Goal: Information Seeking & Learning: Learn about a topic

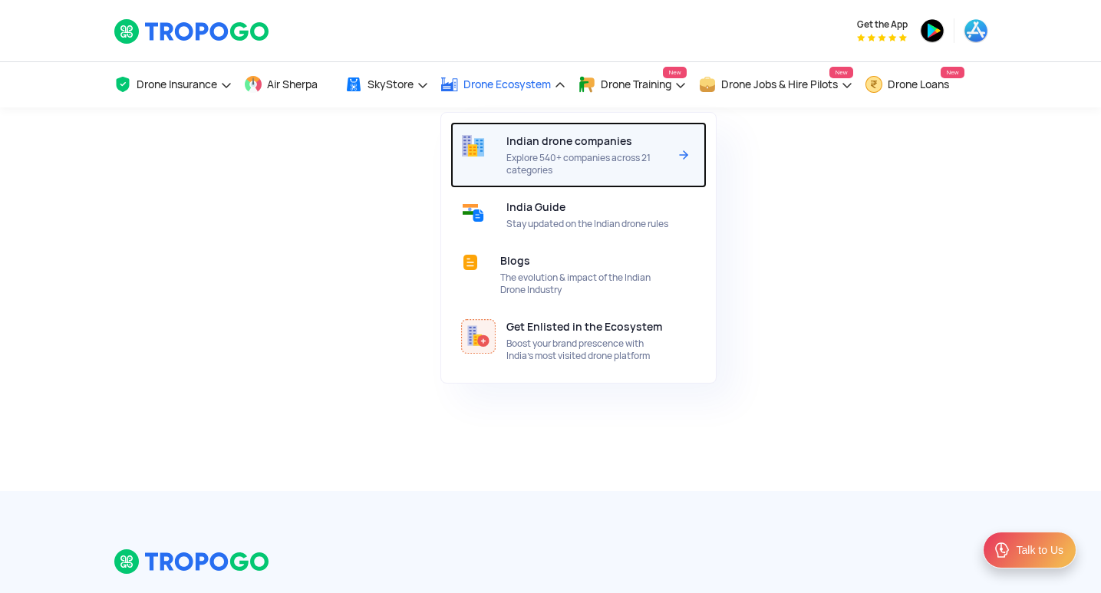
click at [578, 150] on div "Indian drone companies Explore 540+ companies across 21 categories" at bounding box center [590, 155] width 168 height 66
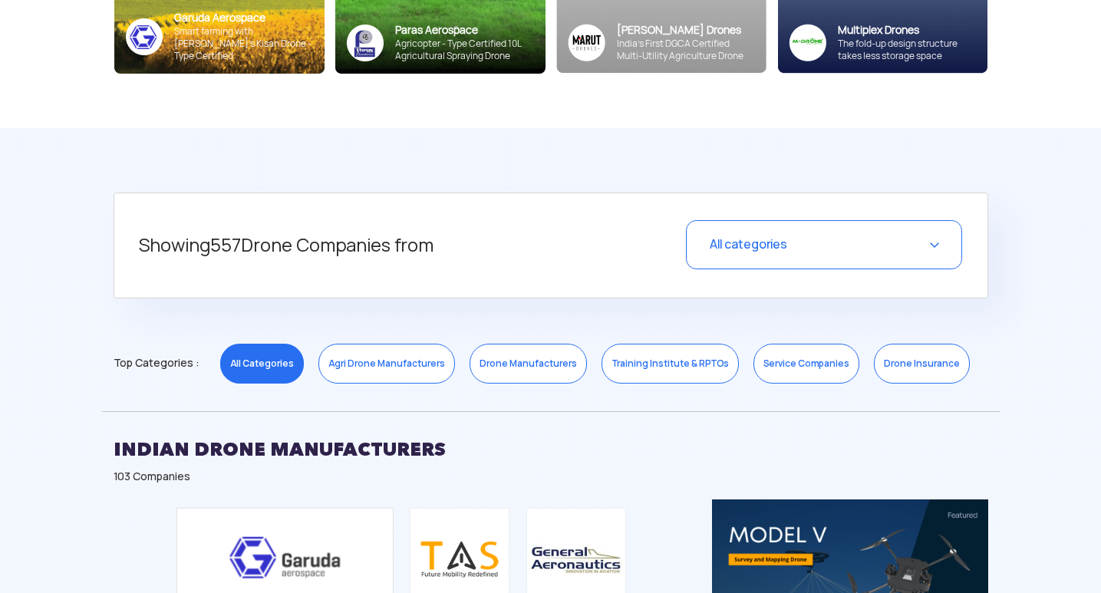
scroll to position [537, 0]
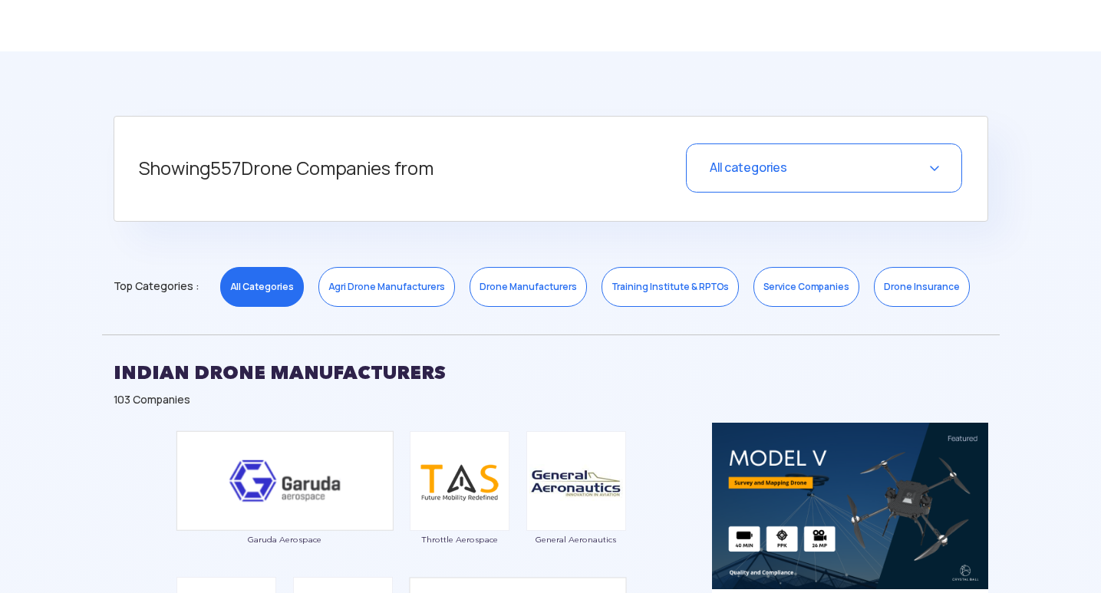
click at [510, 284] on link "Drone Manufacturers" at bounding box center [527, 287] width 117 height 40
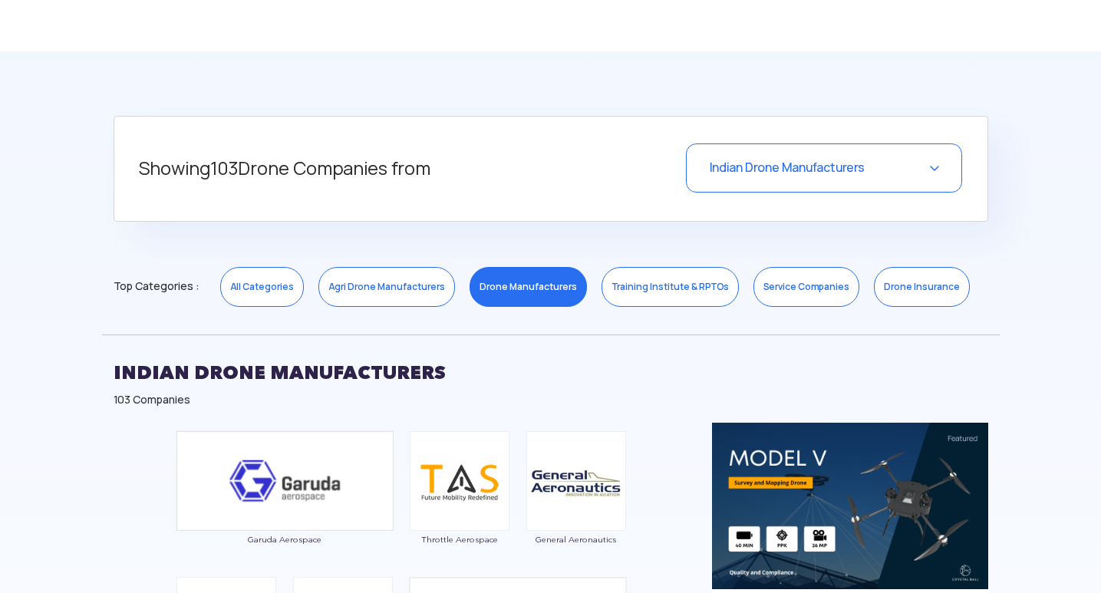
click at [507, 284] on link "Drone Manufacturers" at bounding box center [527, 287] width 117 height 40
click at [922, 176] on div "Indian Drone Manufacturers" at bounding box center [824, 167] width 276 height 49
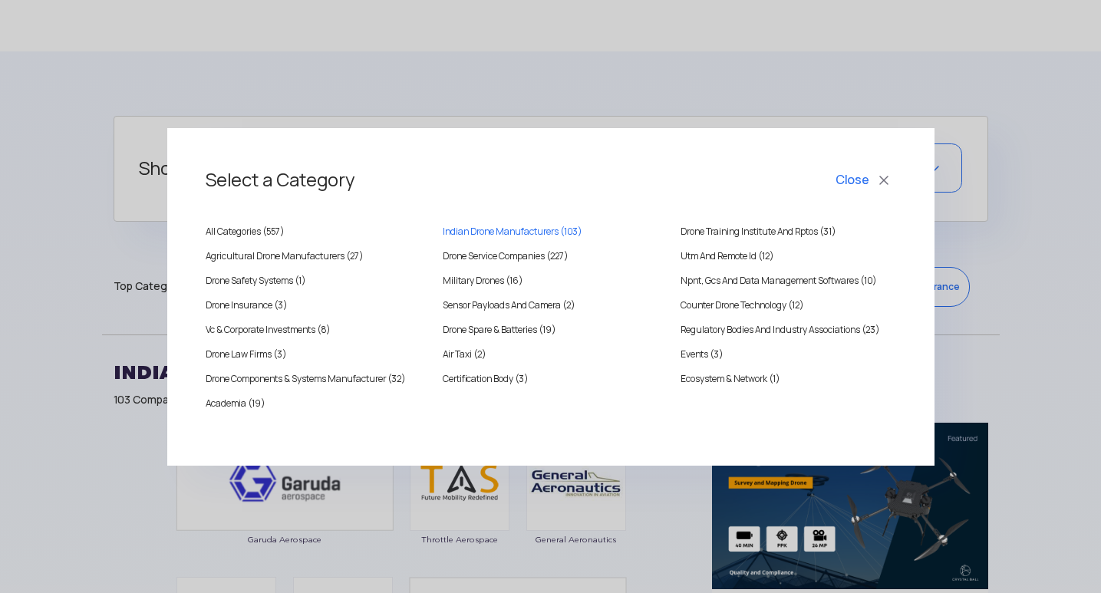
click at [880, 181] on button "Close" at bounding box center [864, 180] width 64 height 26
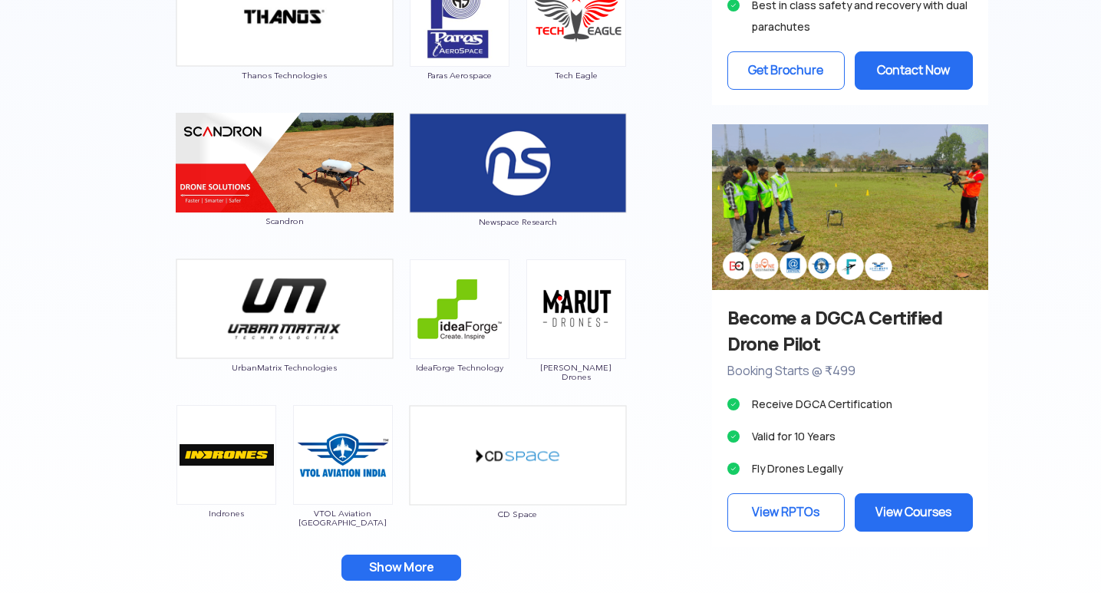
scroll to position [1457, 0]
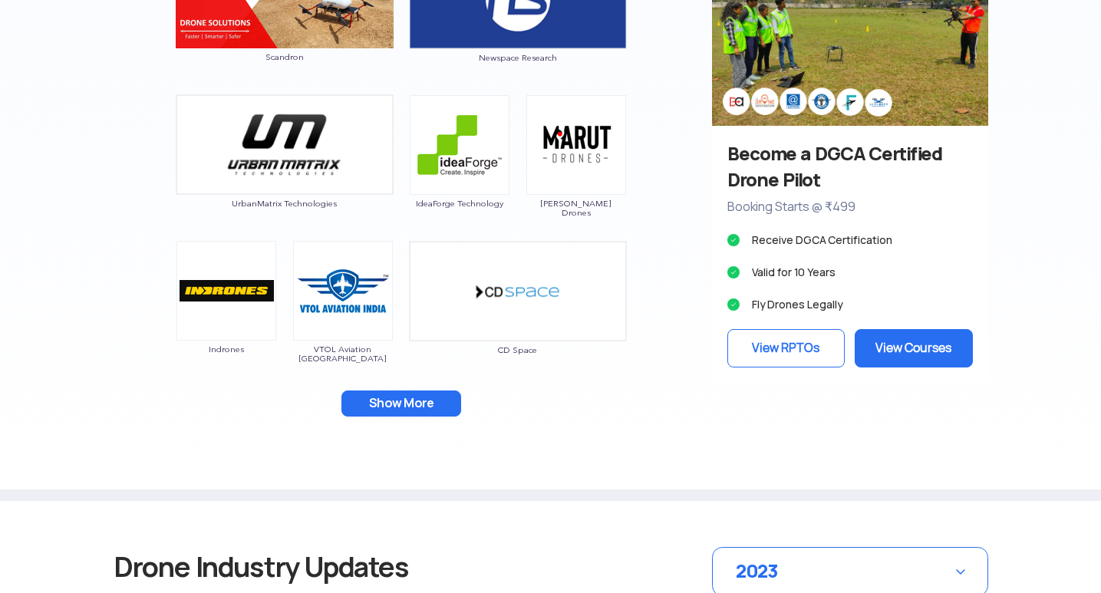
click at [413, 403] on button "Show More" at bounding box center [401, 403] width 120 height 26
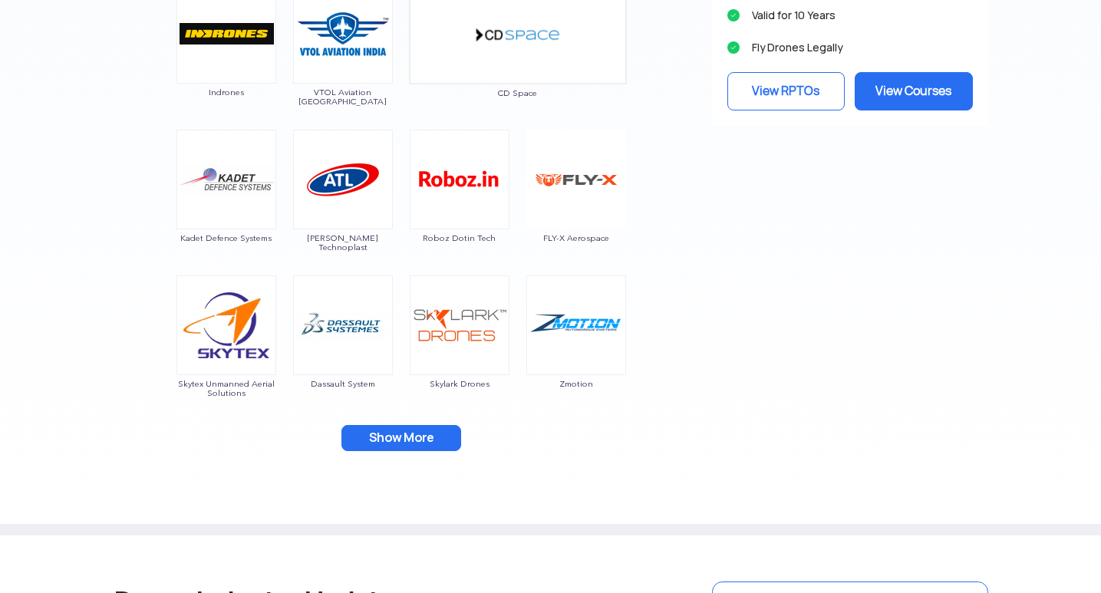
scroll to position [1918, 0]
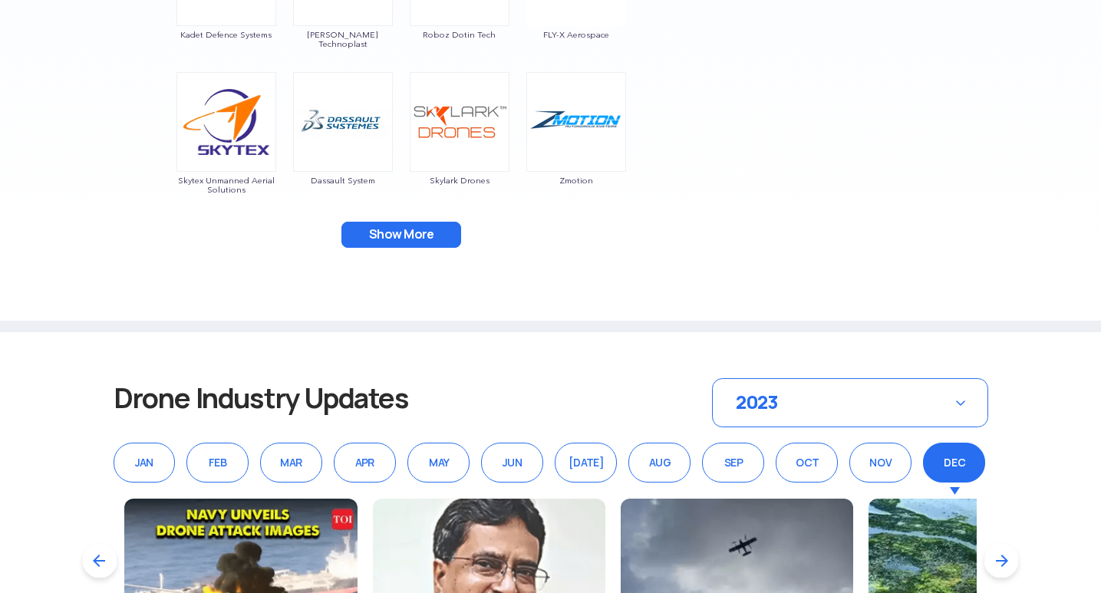
click at [410, 235] on button "Show More" at bounding box center [401, 235] width 120 height 26
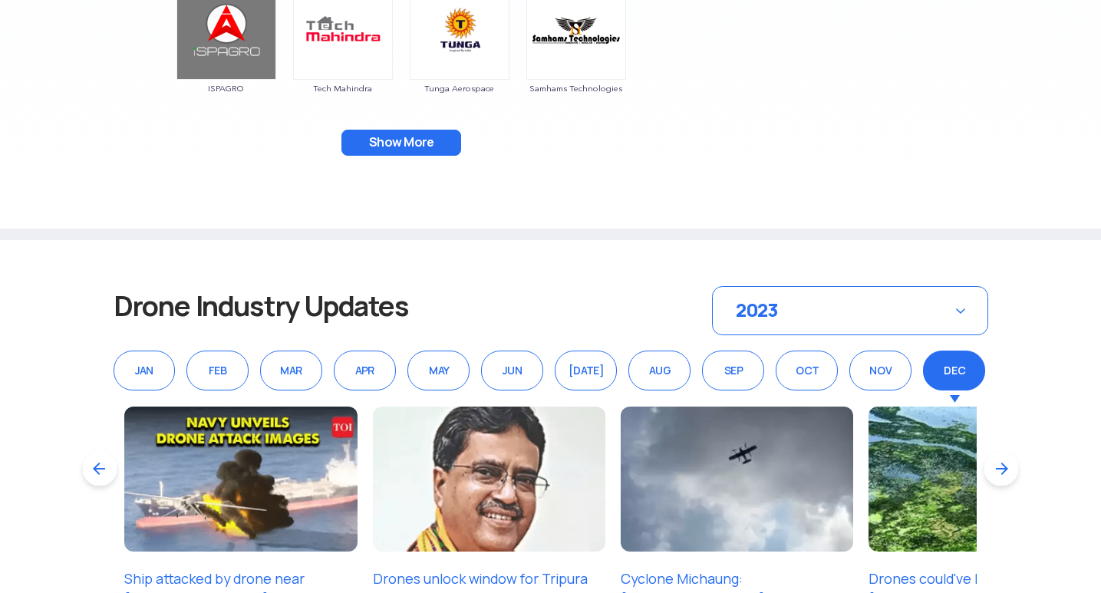
click at [400, 137] on button "Show More" at bounding box center [401, 143] width 120 height 26
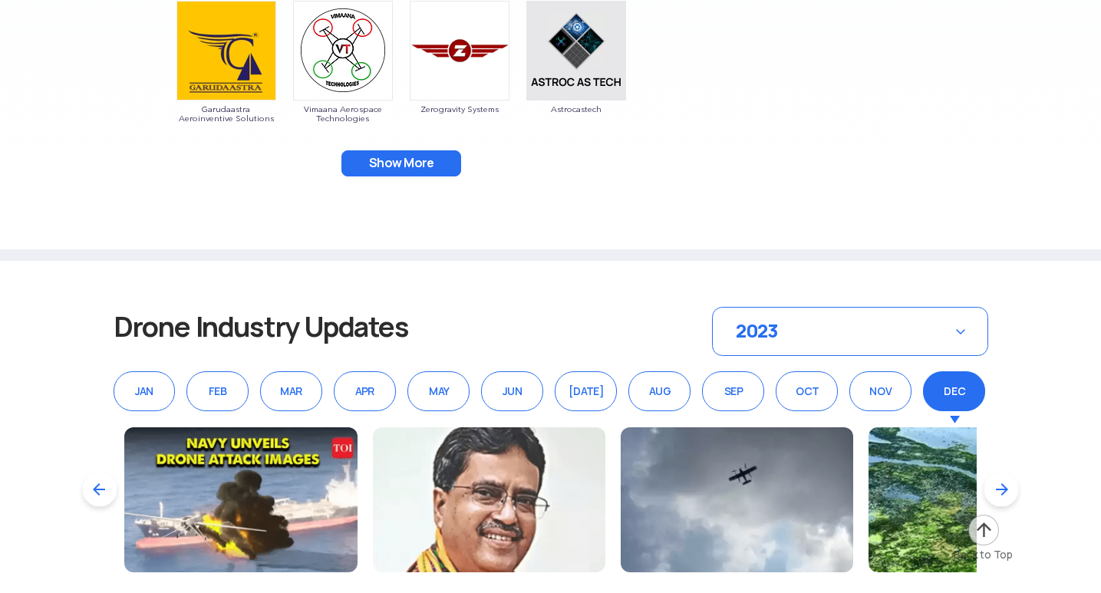
scroll to position [2378, 0]
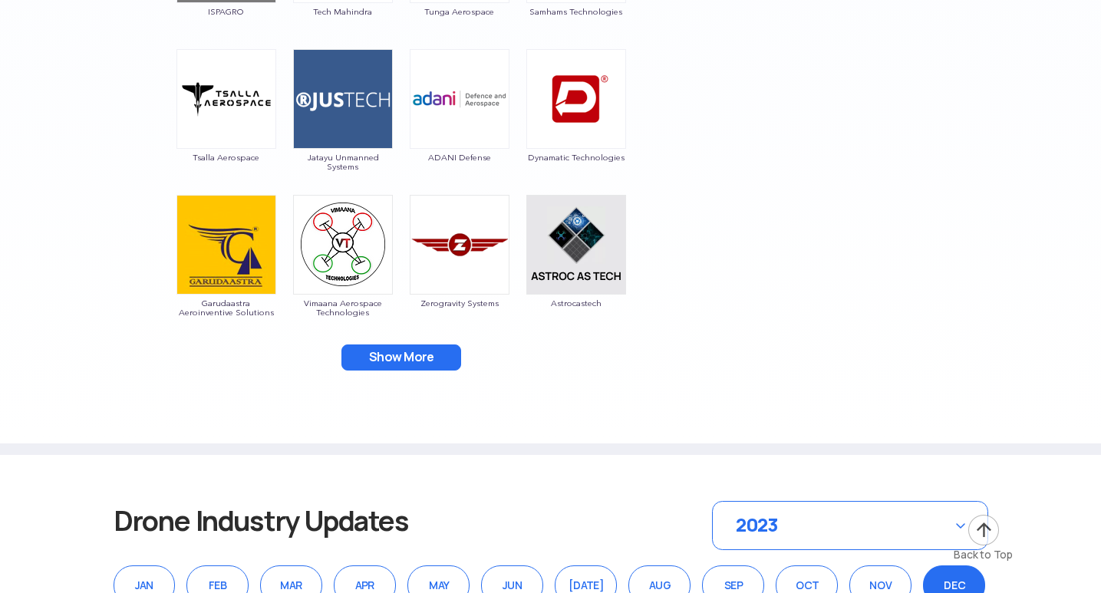
click at [386, 352] on button "Show More" at bounding box center [401, 357] width 120 height 26
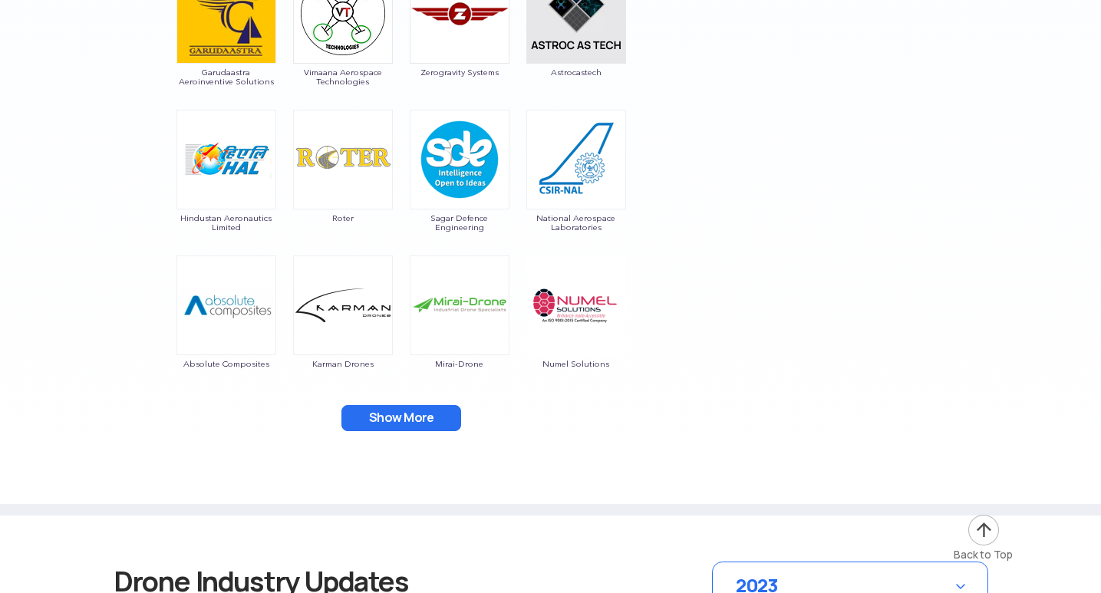
scroll to position [2761, 0]
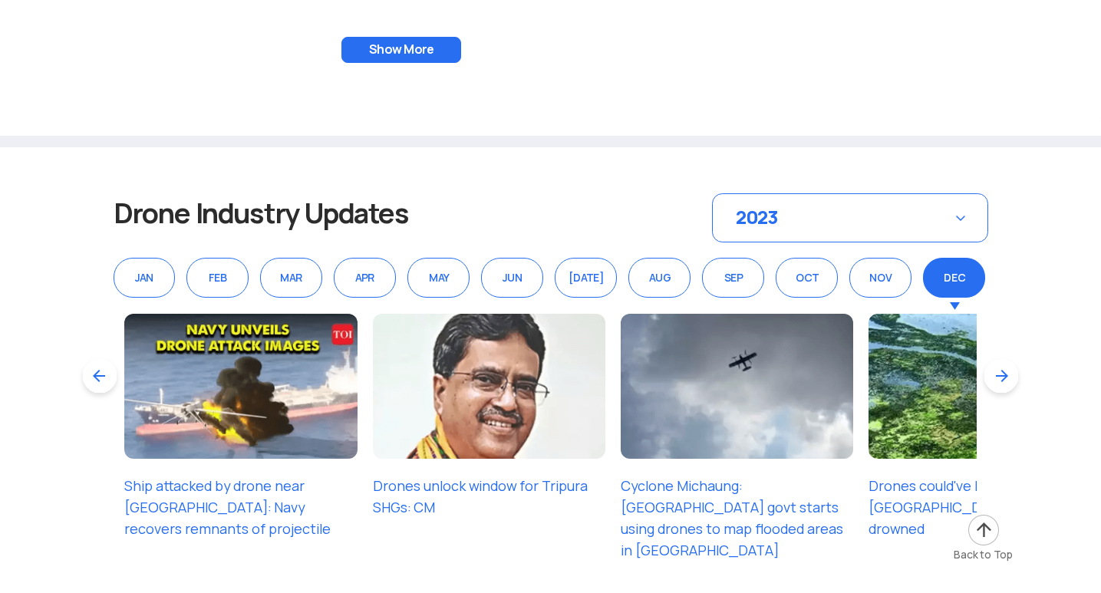
scroll to position [2838, 0]
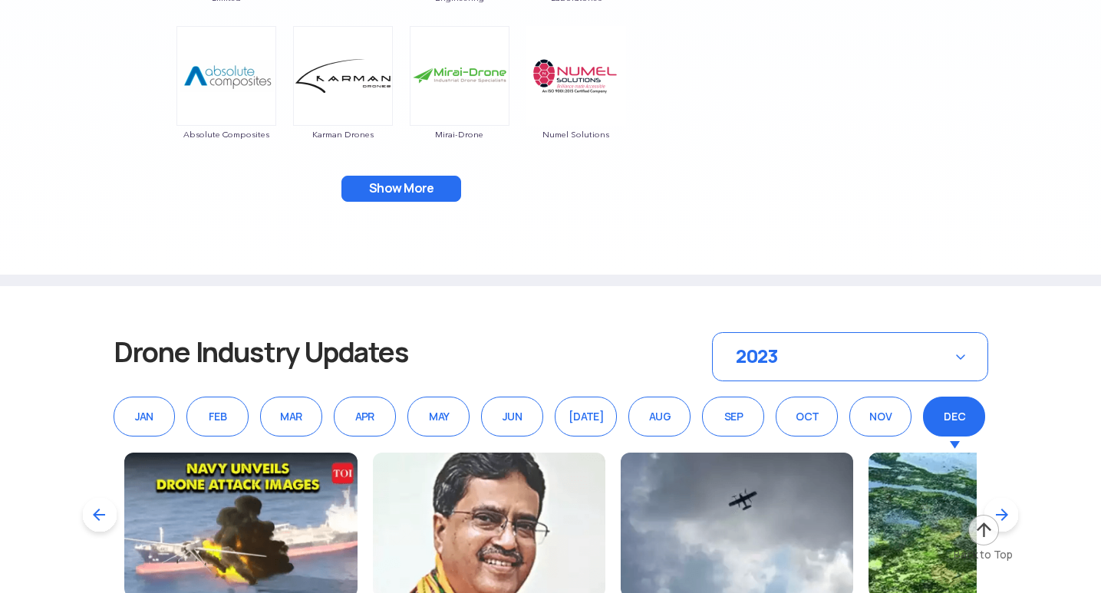
click at [373, 183] on button "Show More" at bounding box center [401, 189] width 120 height 26
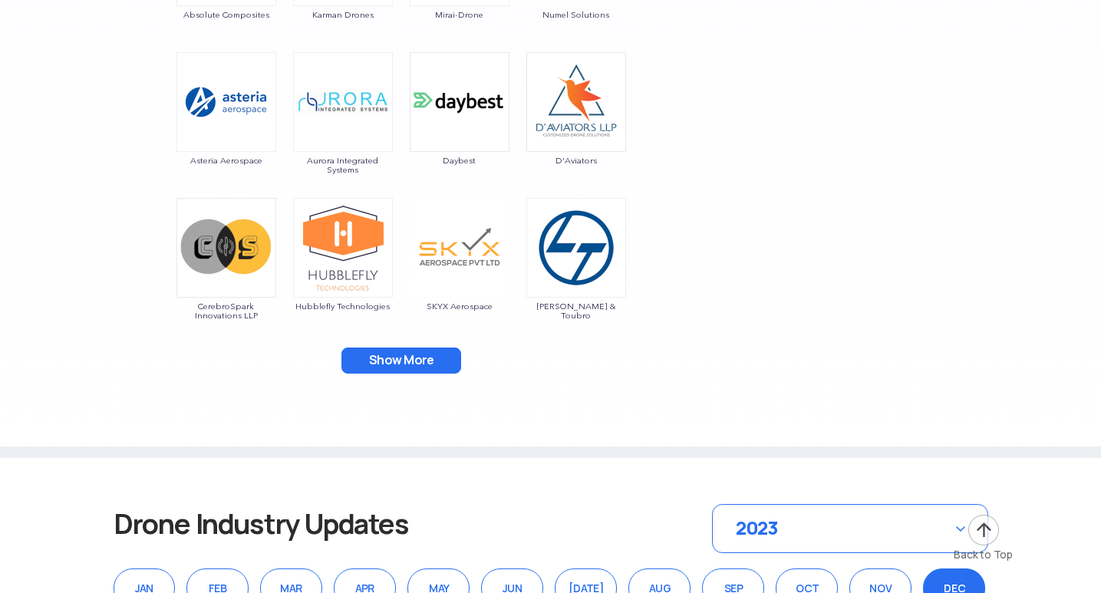
scroll to position [3145, 0]
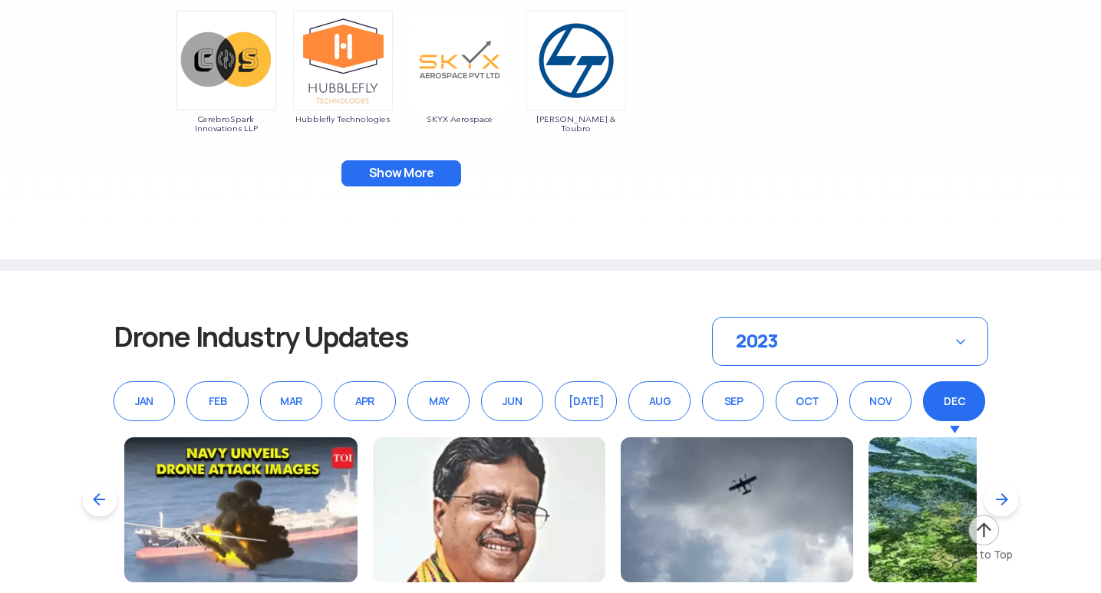
click at [382, 172] on button "Show More" at bounding box center [401, 173] width 120 height 26
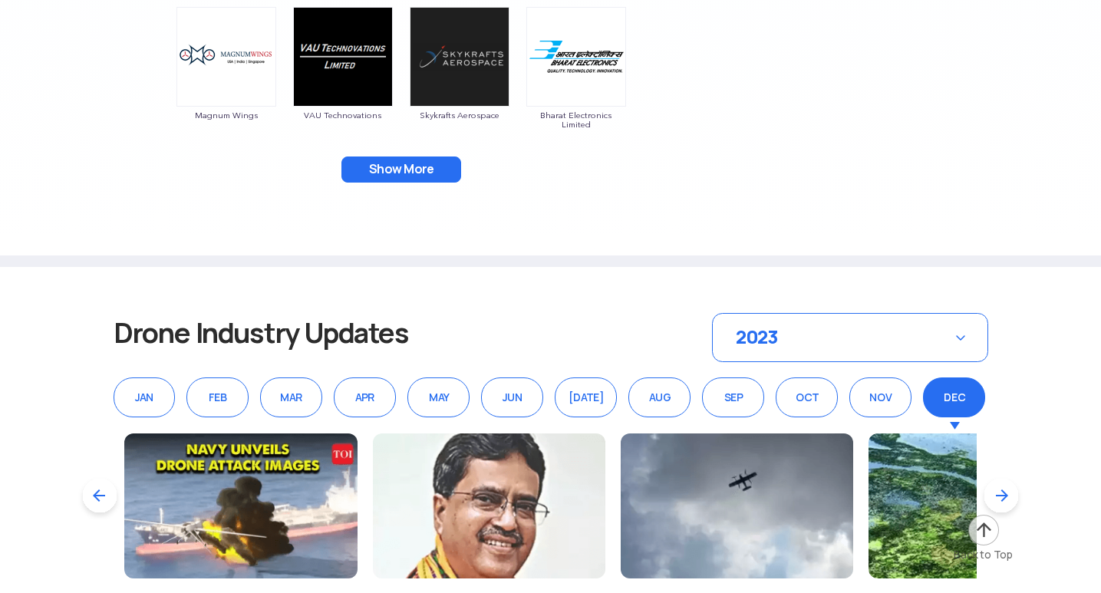
scroll to position [3452, 0]
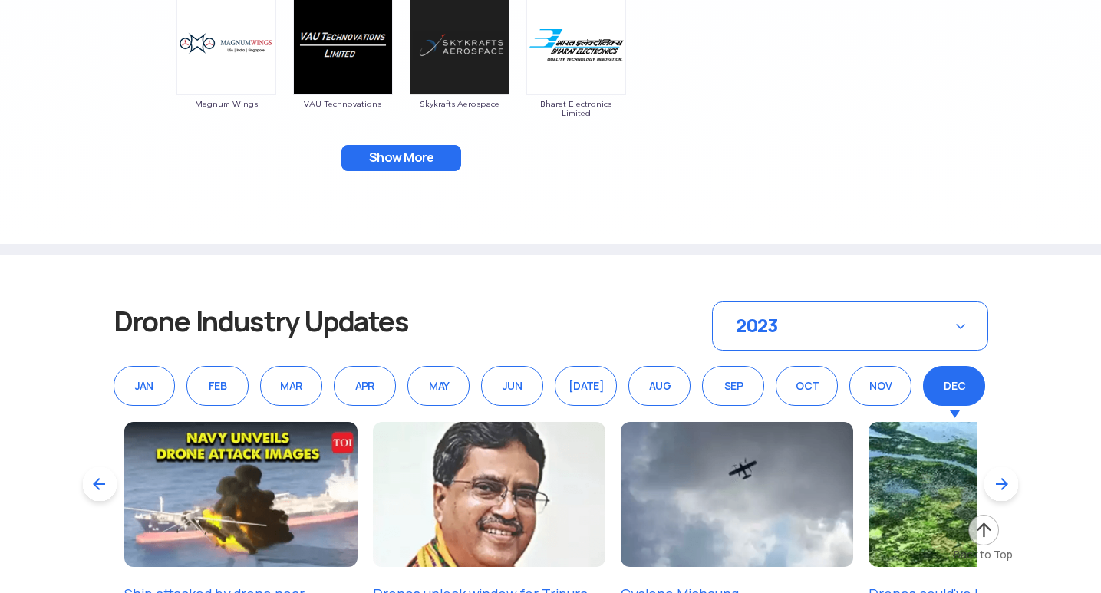
click at [393, 159] on button "Show More" at bounding box center [401, 158] width 120 height 26
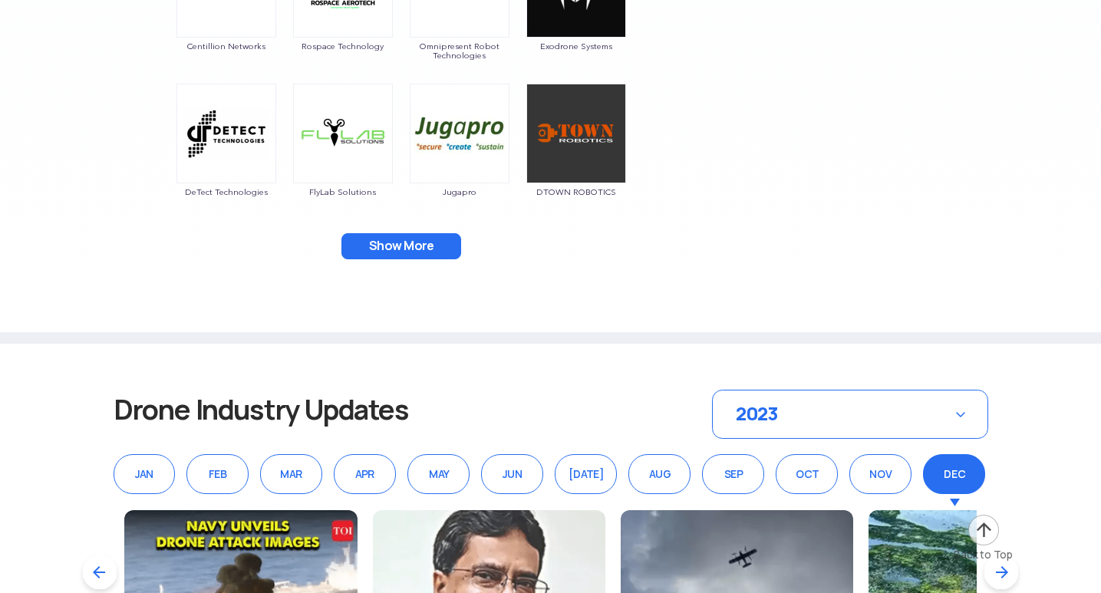
scroll to position [3682, 0]
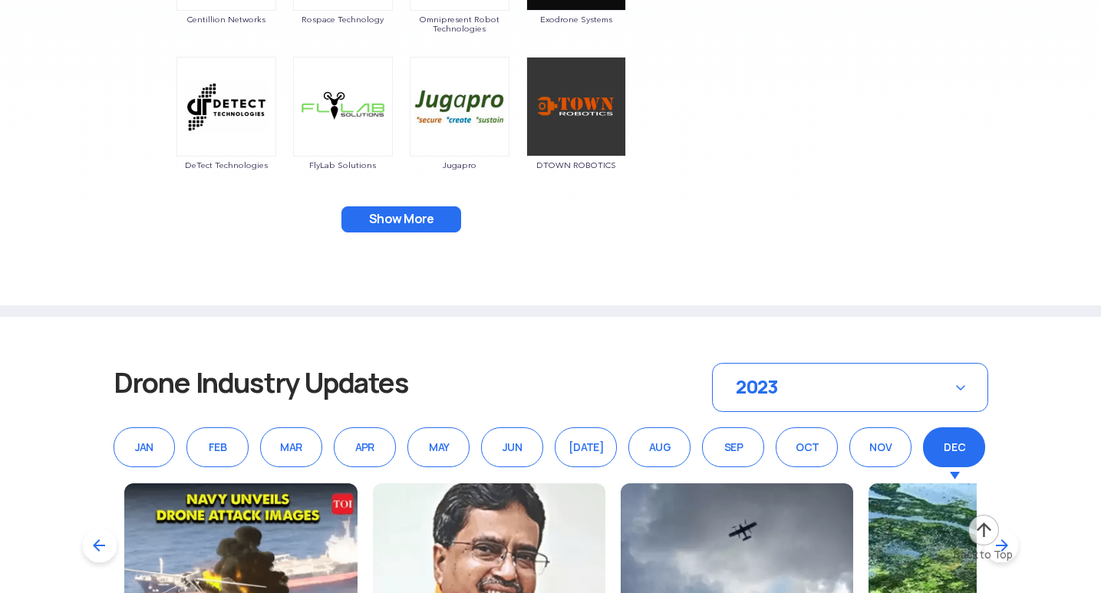
click at [393, 216] on button "Show More" at bounding box center [401, 219] width 120 height 26
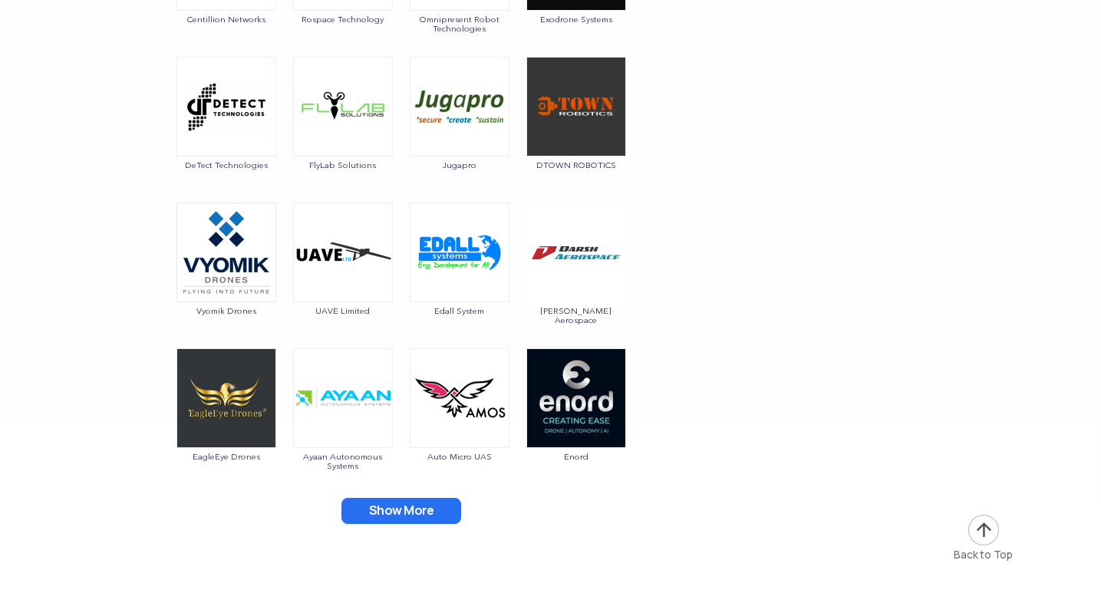
click at [377, 512] on button "Show More" at bounding box center [401, 511] width 120 height 26
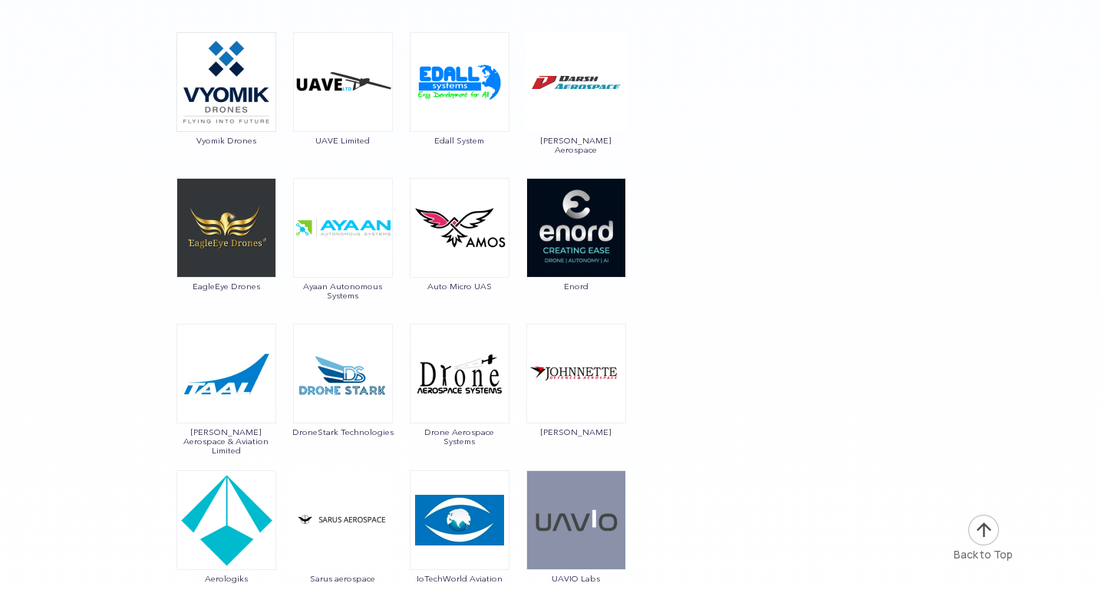
scroll to position [4065, 0]
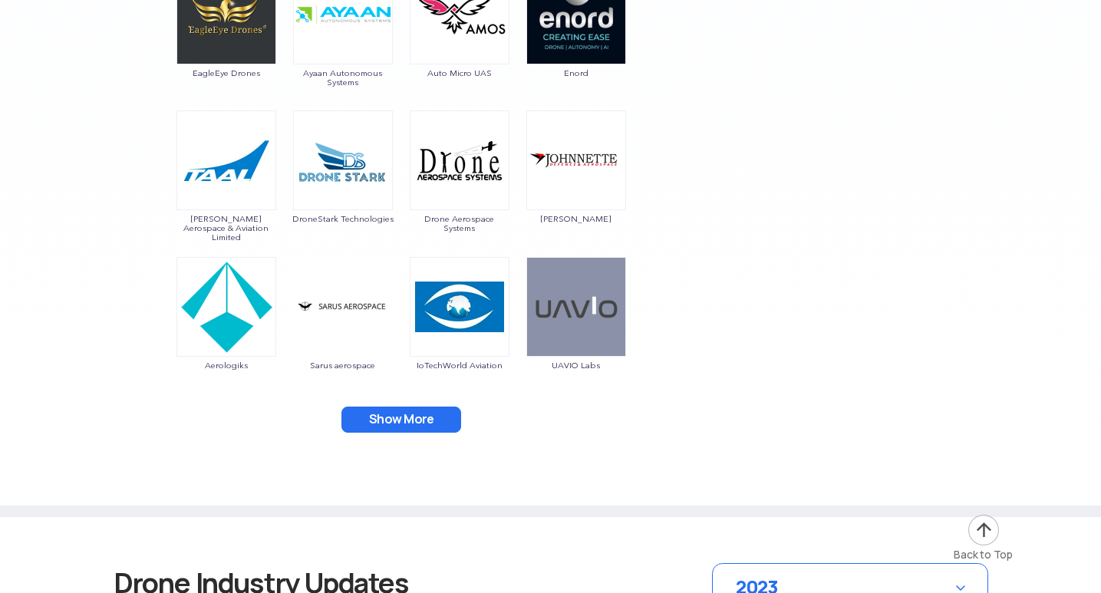
click at [375, 417] on button "Show More" at bounding box center [401, 420] width 120 height 26
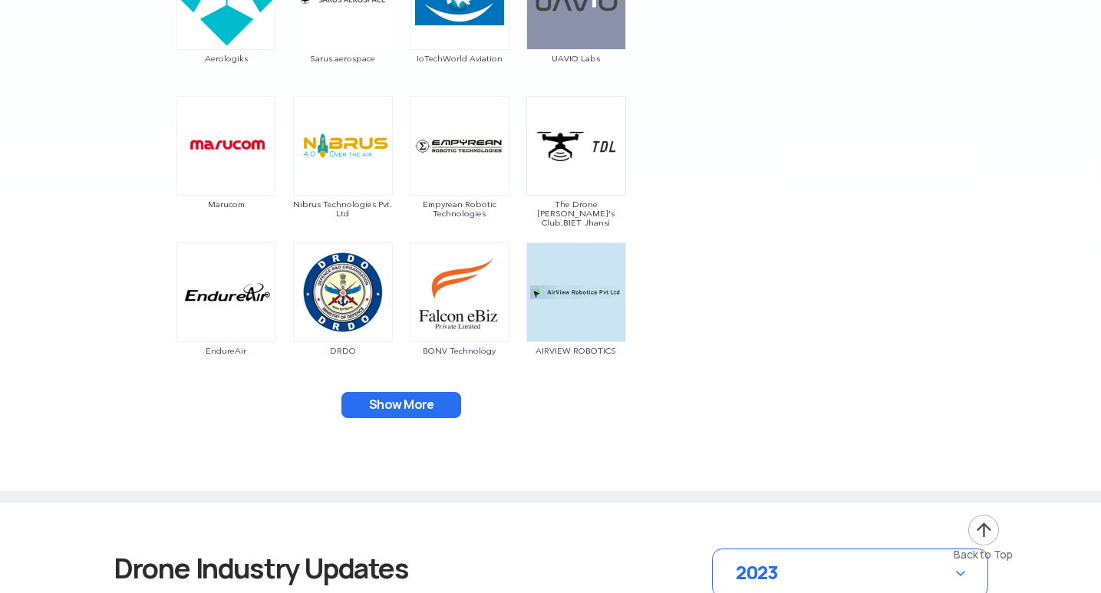
click at [382, 405] on button "Show More" at bounding box center [401, 405] width 120 height 26
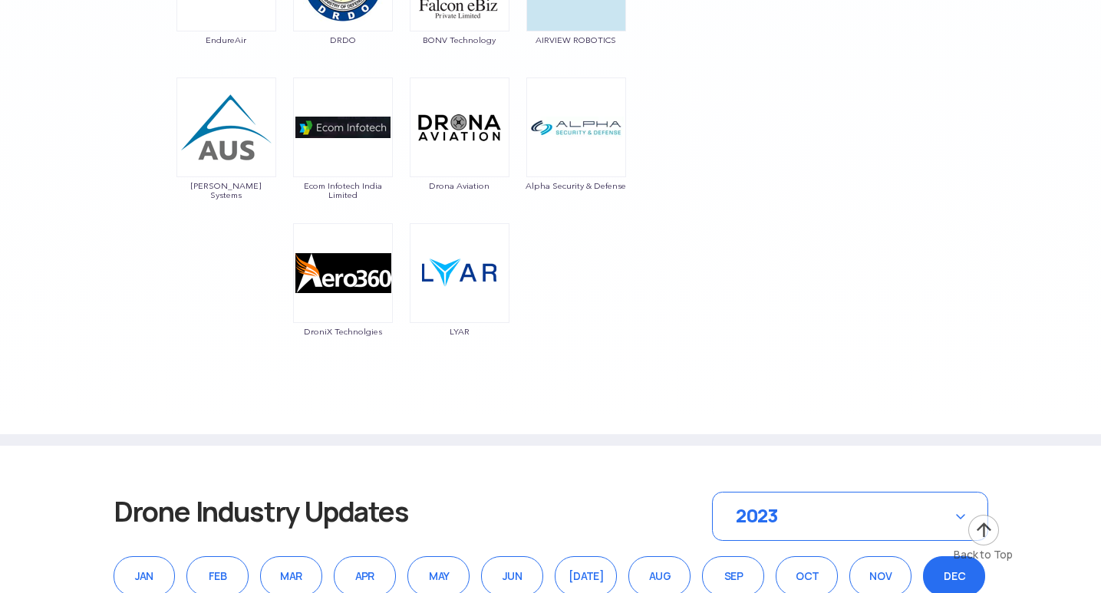
scroll to position [4679, 0]
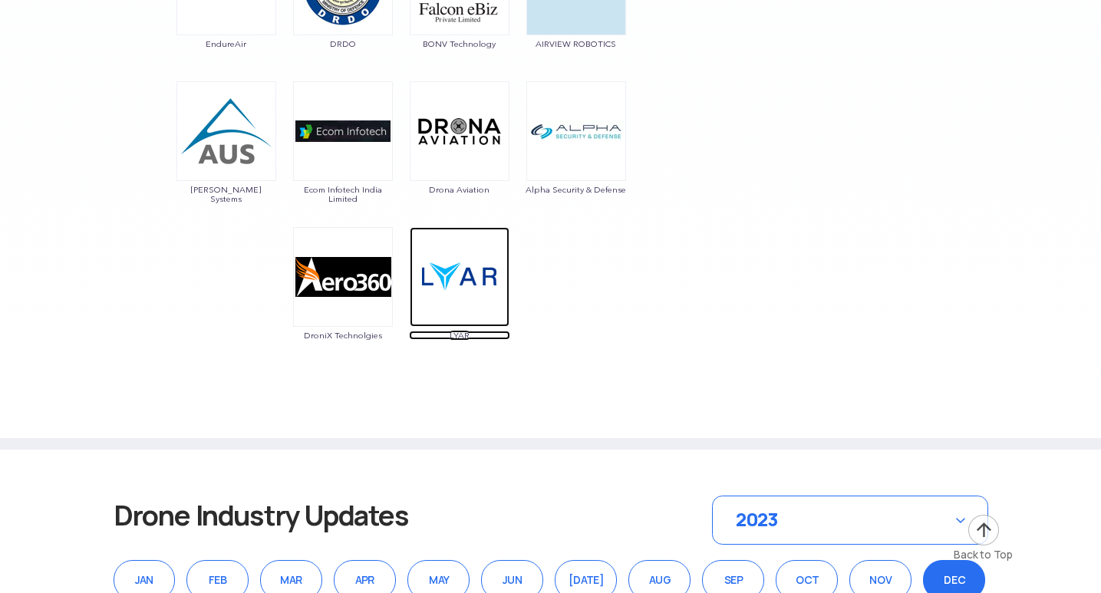
click at [455, 298] on img at bounding box center [460, 277] width 100 height 100
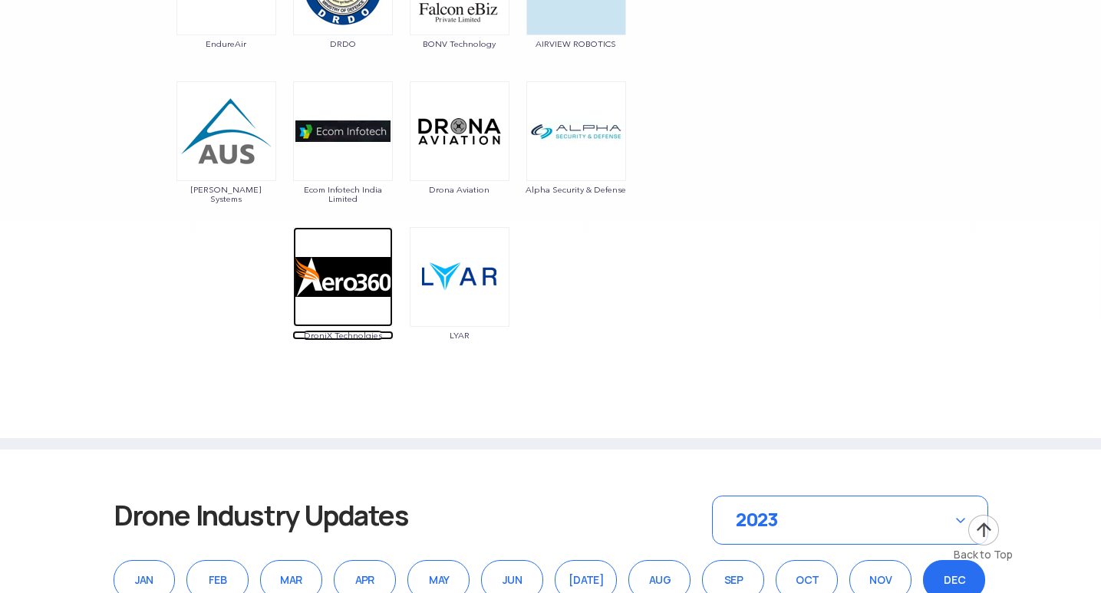
click at [349, 291] on img at bounding box center [343, 277] width 100 height 100
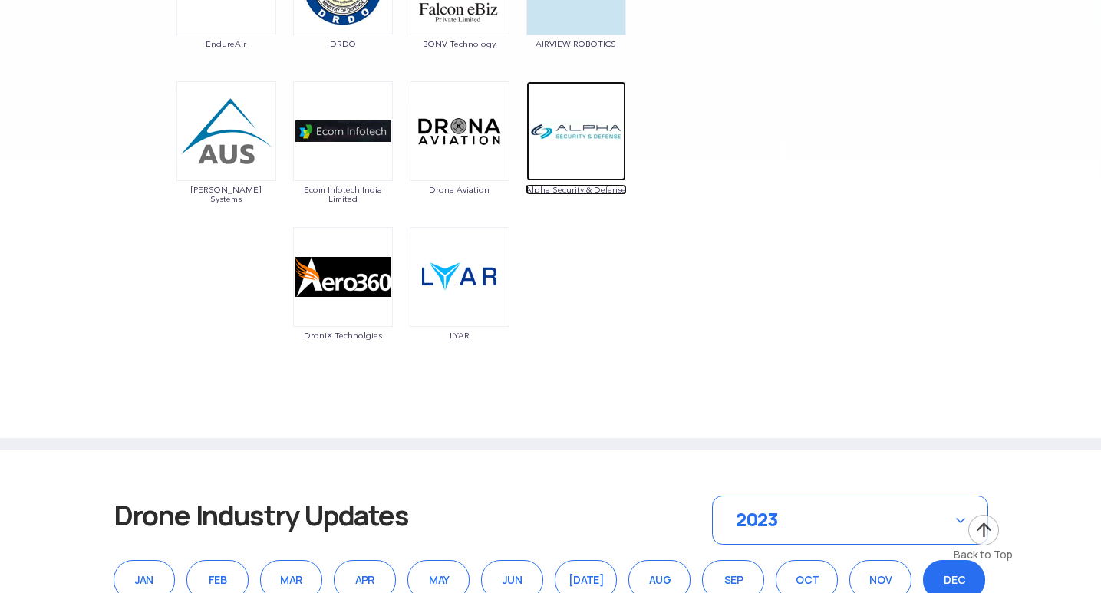
click at [575, 113] on img at bounding box center [576, 131] width 100 height 100
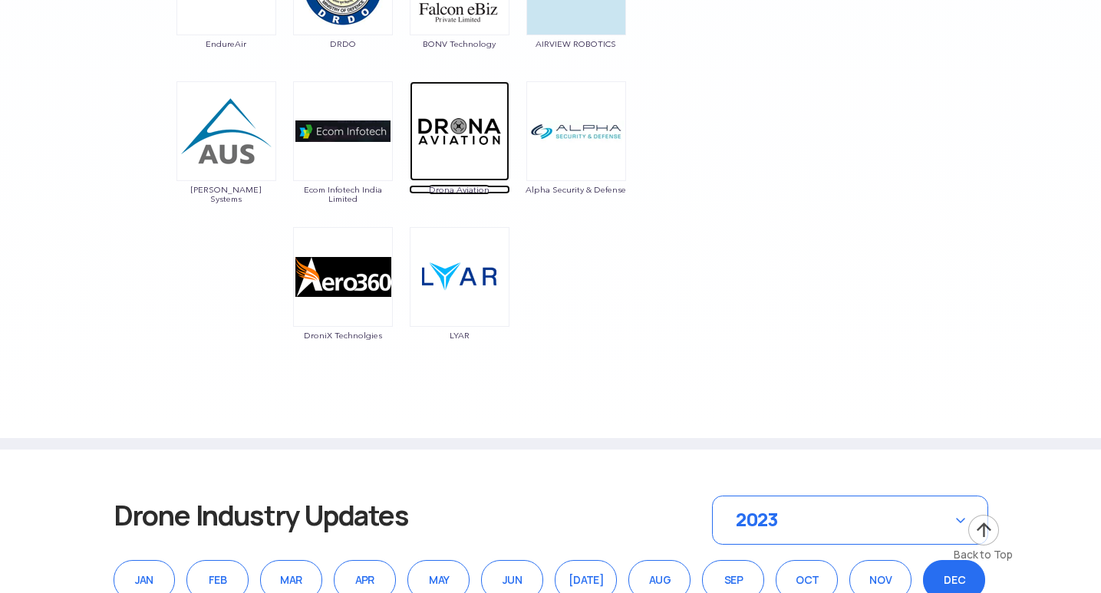
click at [454, 155] on img at bounding box center [460, 131] width 100 height 100
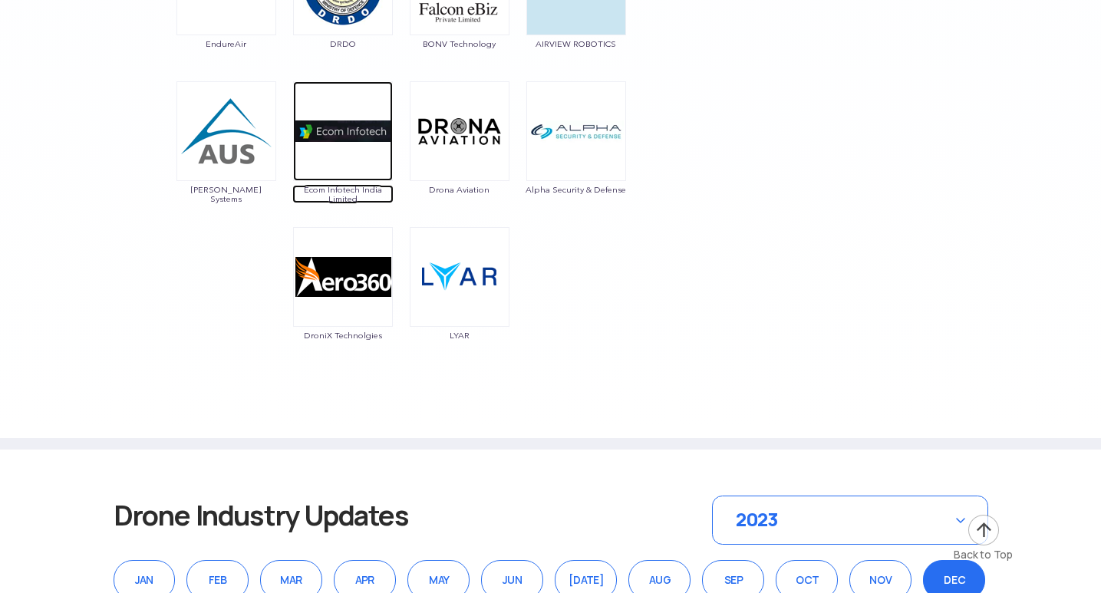
click at [360, 137] on img at bounding box center [343, 131] width 100 height 100
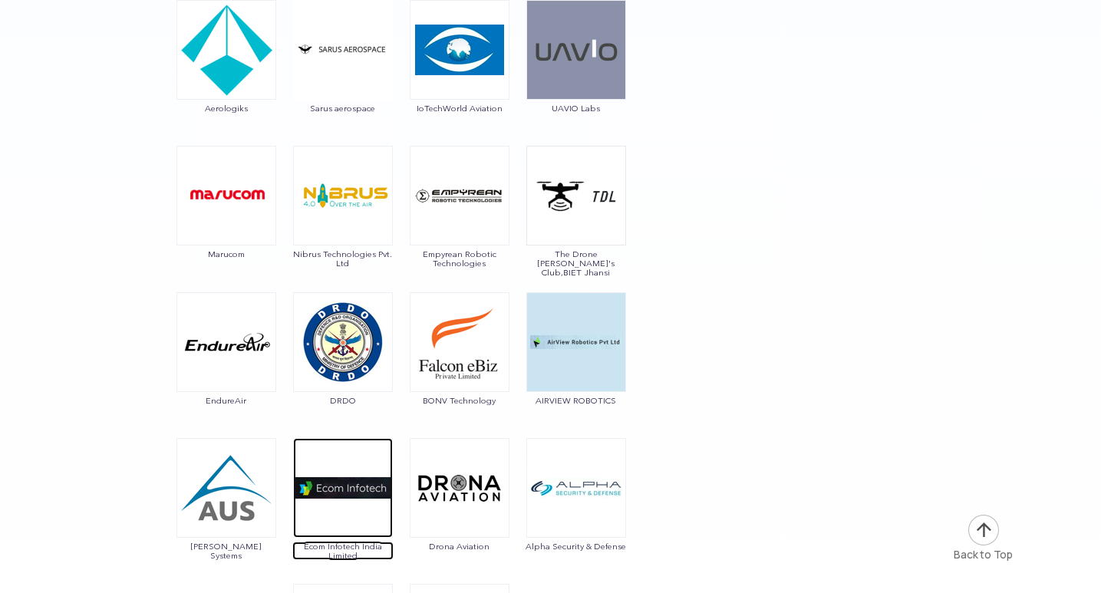
scroll to position [4296, 0]
